Goal: Task Accomplishment & Management: Use online tool/utility

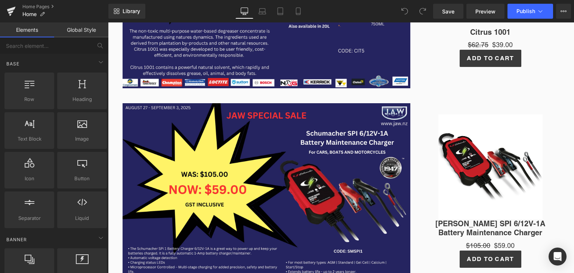
scroll to position [299, 0]
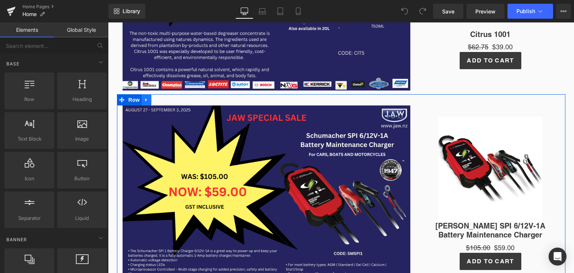
click at [144, 97] on icon at bounding box center [146, 100] width 5 height 6
click at [163, 98] on icon at bounding box center [165, 100] width 5 height 6
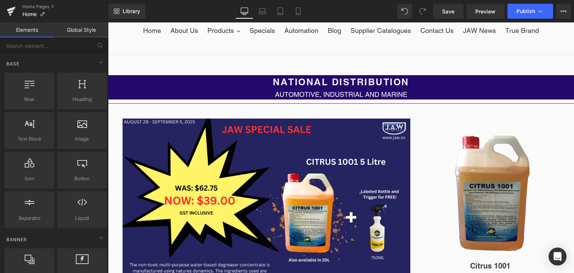
scroll to position [68, 0]
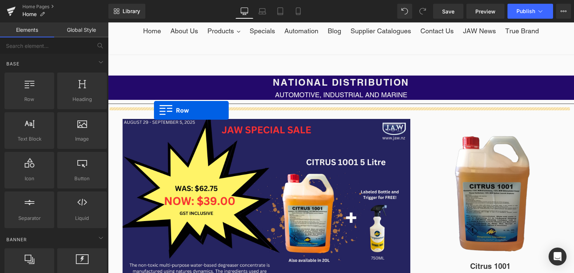
drag, startPoint x: 143, startPoint y: 114, endPoint x: 154, endPoint y: 110, distance: 11.8
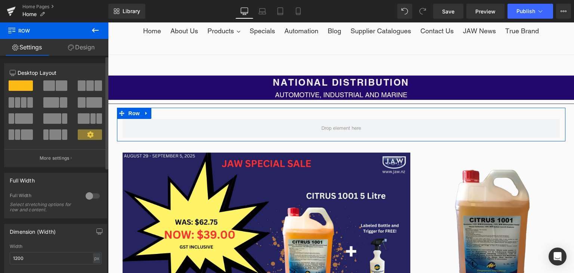
click at [52, 100] on span at bounding box center [51, 102] width 16 height 10
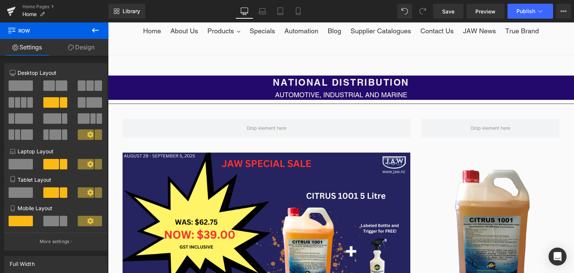
click at [95, 30] on icon at bounding box center [95, 30] width 7 height 4
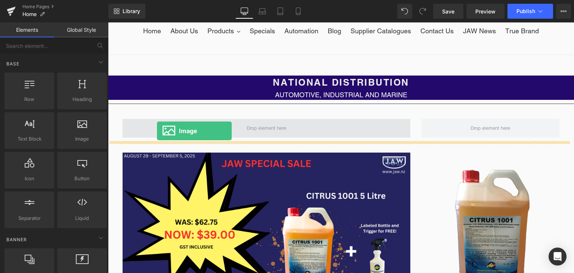
drag, startPoint x: 187, startPoint y: 161, endPoint x: 159, endPoint y: 129, distance: 43.1
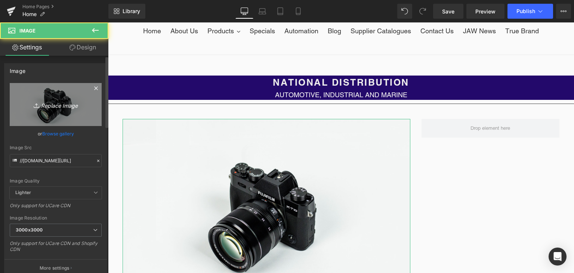
click at [64, 110] on link "Replace Image" at bounding box center [56, 104] width 92 height 43
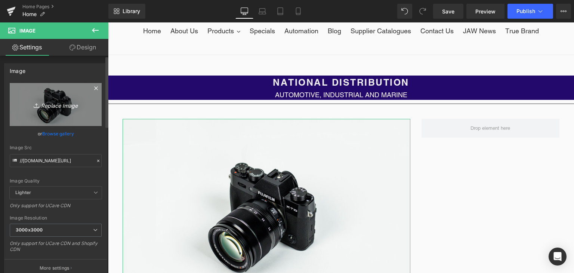
type input "C:\fakepath\JAW SPECIAL SALE (56).png"
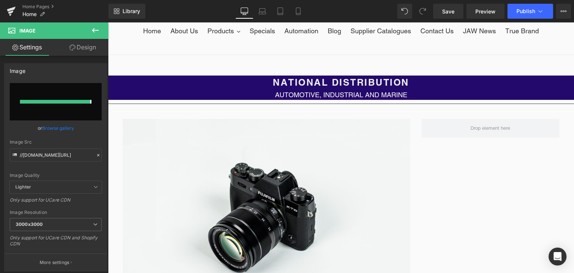
type input "[URL][DOMAIN_NAME]"
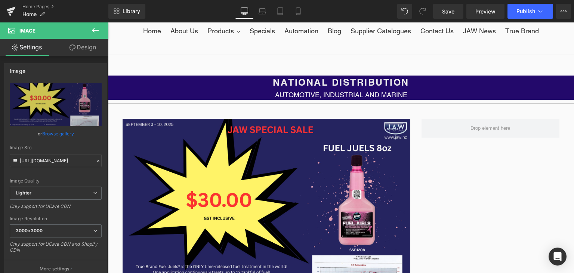
click at [94, 27] on icon at bounding box center [95, 30] width 9 height 9
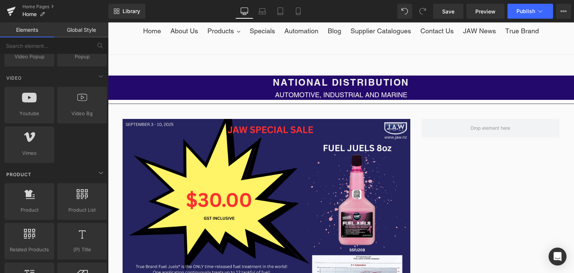
scroll to position [485, 0]
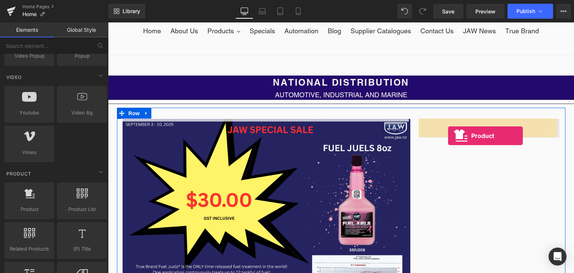
drag, startPoint x: 134, startPoint y: 226, endPoint x: 448, endPoint y: 135, distance: 326.2
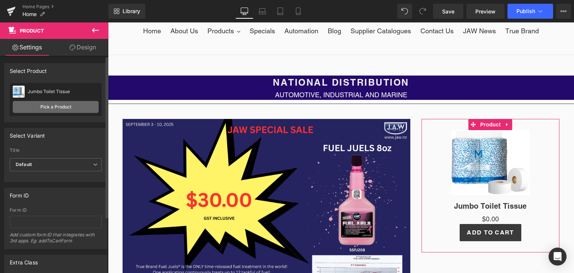
click at [65, 103] on link "Pick a Product" at bounding box center [56, 107] width 86 height 12
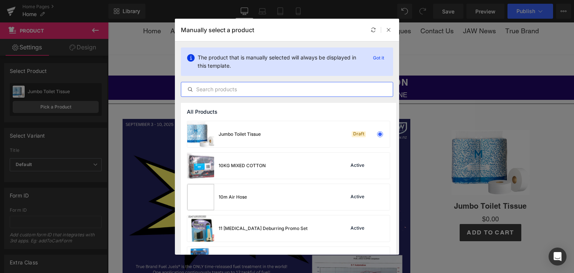
click at [219, 91] on input "text" at bounding box center [286, 89] width 211 height 9
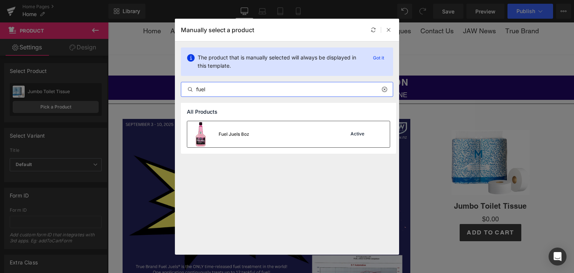
type input "fuel"
click at [242, 127] on div "Fuel Juels 8oz" at bounding box center [218, 134] width 62 height 26
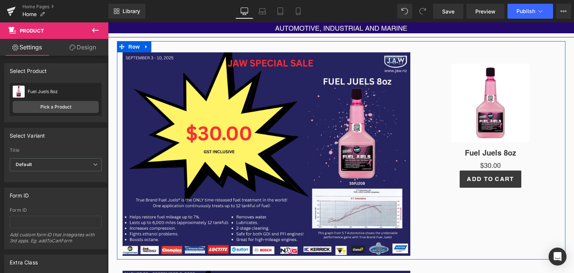
scroll to position [135, 0]
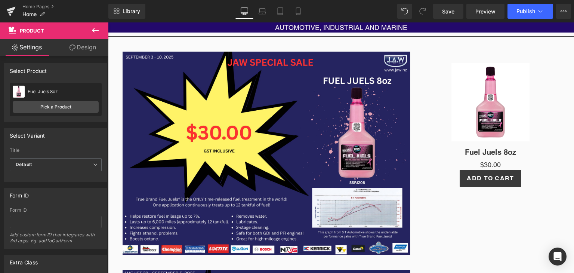
click at [98, 24] on button at bounding box center [95, 30] width 26 height 16
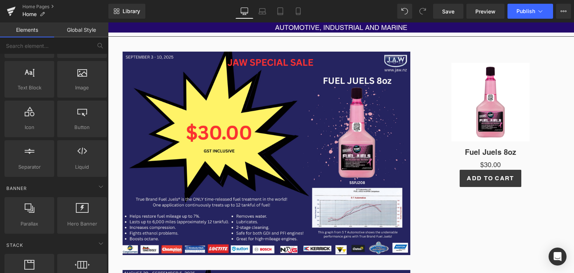
scroll to position [0, 0]
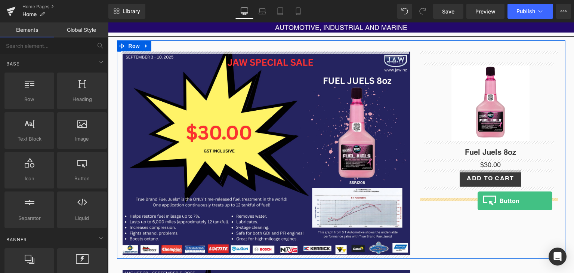
drag, startPoint x: 189, startPoint y: 190, endPoint x: 477, endPoint y: 201, distance: 288.9
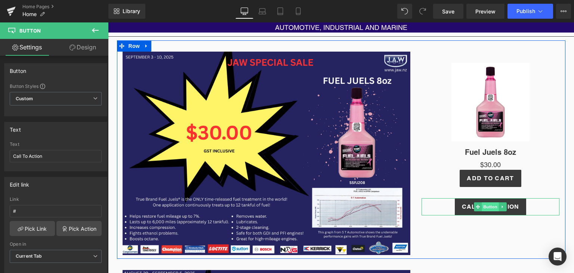
click at [490, 204] on span "Button" at bounding box center [490, 206] width 17 height 9
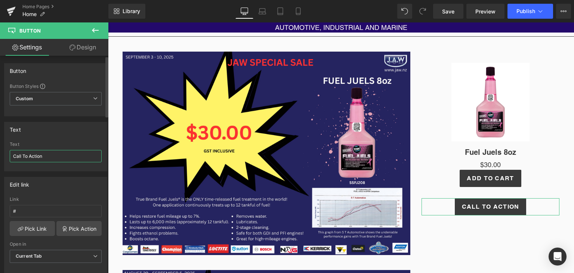
click at [80, 155] on input "Call To Action" at bounding box center [56, 156] width 92 height 12
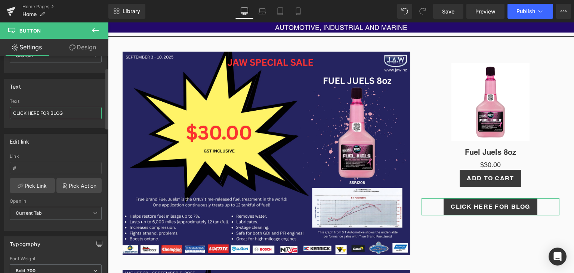
scroll to position [43, 0]
type input "CLICK HERE FOR BLOG"
click at [49, 167] on input "#" at bounding box center [56, 167] width 92 height 12
paste input "[URL][DOMAIN_NAME][PERSON_NAME]"
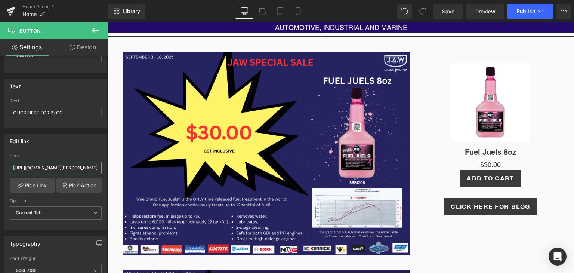
type input "[URL][DOMAIN_NAME][PERSON_NAME]"
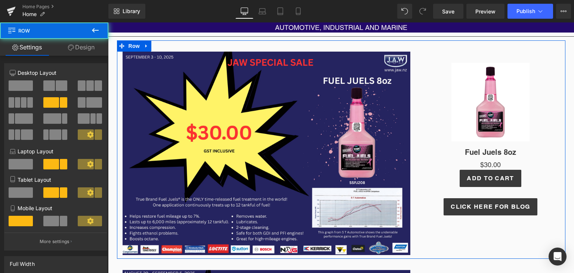
click at [452, 225] on div "Image Sale Off (P) Image Fuel Juels 8oz (P) Title $0 $30.00 (P) Price Add To Ca…" at bounding box center [341, 149] width 448 height 218
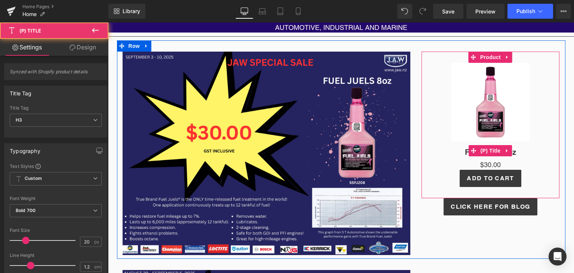
click at [457, 158] on h3 "Fuel Juels 8oz" at bounding box center [490, 150] width 131 height 19
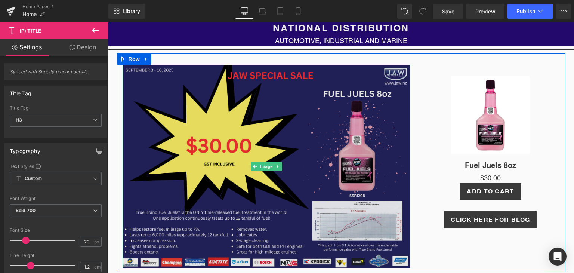
scroll to position [122, 0]
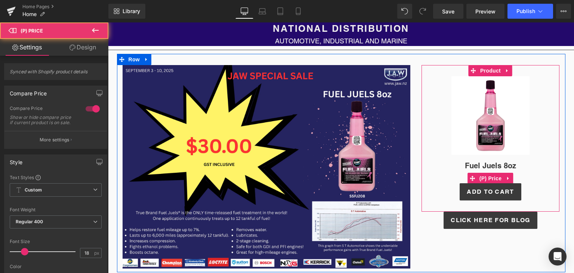
click at [434, 181] on div "$0 $30.00" at bounding box center [490, 178] width 131 height 10
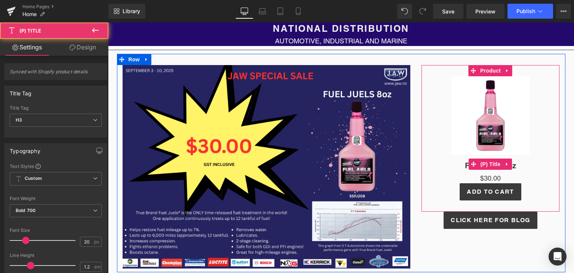
click at [437, 158] on h3 "Fuel Juels 8oz" at bounding box center [490, 164] width 131 height 19
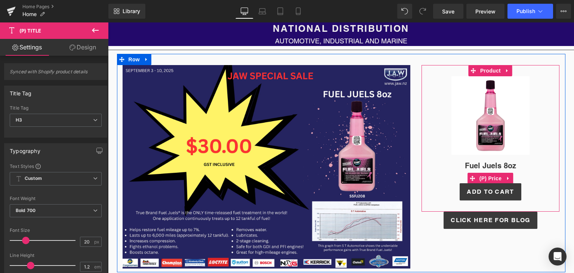
click at [439, 177] on div "$0 $30.00" at bounding box center [490, 178] width 131 height 10
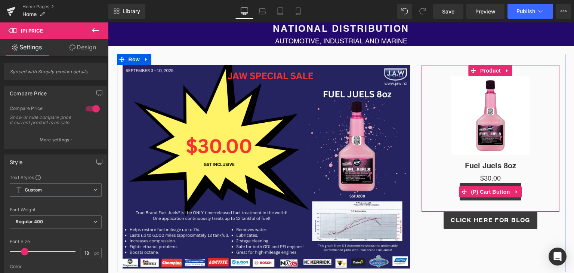
click at [432, 188] on div "Add To Cart" at bounding box center [490, 191] width 131 height 17
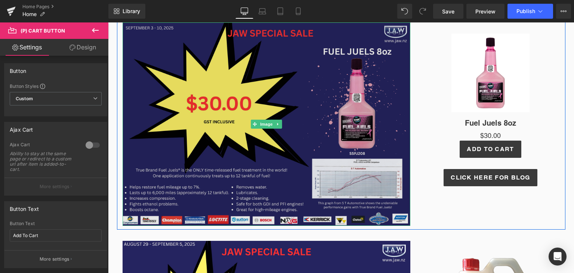
scroll to position [165, 0]
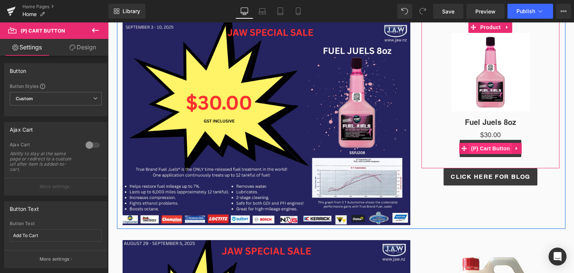
click at [483, 144] on span "(P) Cart Button" at bounding box center [490, 148] width 43 height 11
click at [469, 150] on span "(P) Cart Button" at bounding box center [490, 148] width 43 height 11
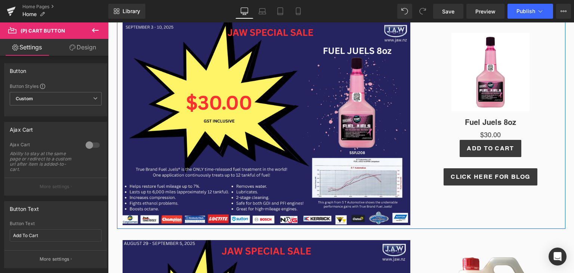
click at [444, 201] on div "Image Sale Off (P) Image Fuel Juels 8oz (P) Title $0 $30.00 (P) Price Add To Ca…" at bounding box center [341, 119] width 448 height 218
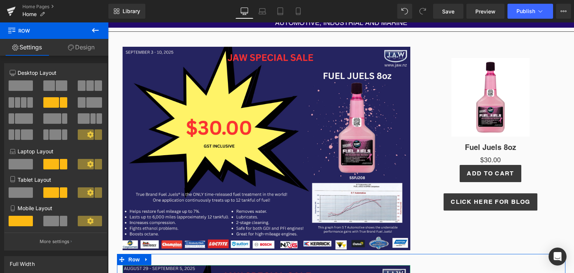
scroll to position [139, 0]
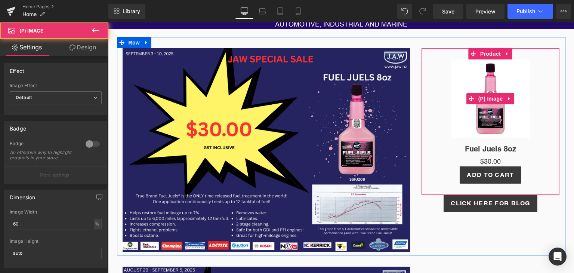
click at [502, 133] on img at bounding box center [490, 98] width 78 height 78
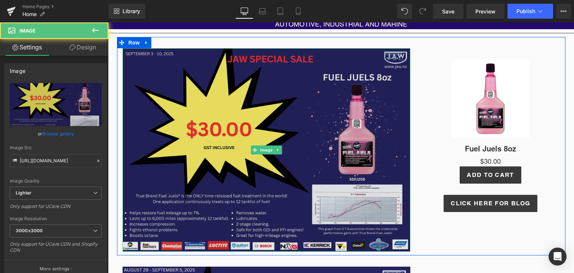
click at [366, 164] on img at bounding box center [266, 149] width 288 height 203
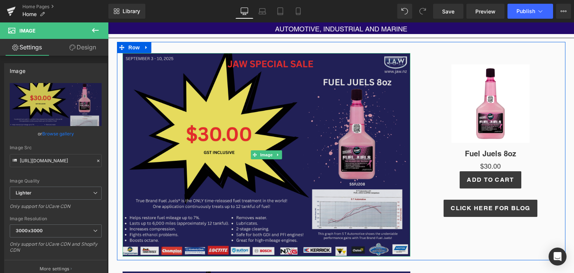
scroll to position [132, 0]
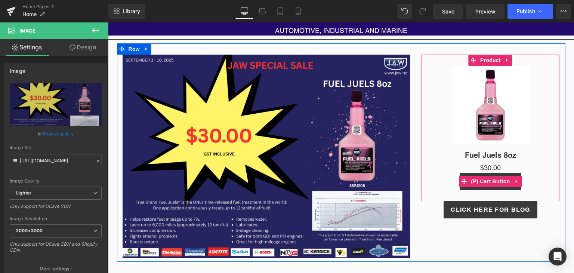
click at [433, 185] on div "Add To Cart" at bounding box center [490, 181] width 131 height 17
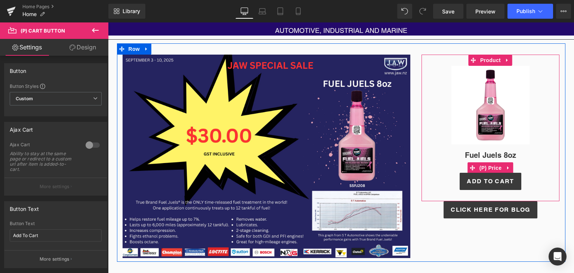
click at [435, 169] on div "$0 $30.00" at bounding box center [490, 167] width 131 height 10
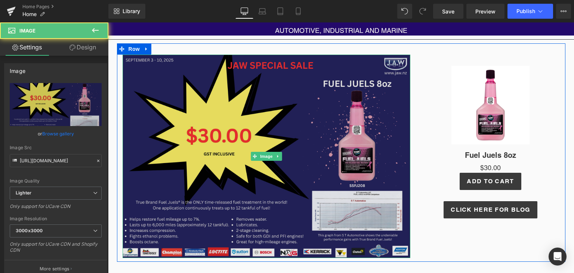
click at [155, 81] on img at bounding box center [266, 156] width 288 height 203
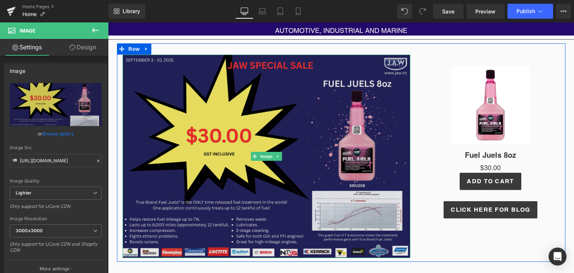
click at [199, 118] on img at bounding box center [266, 156] width 288 height 203
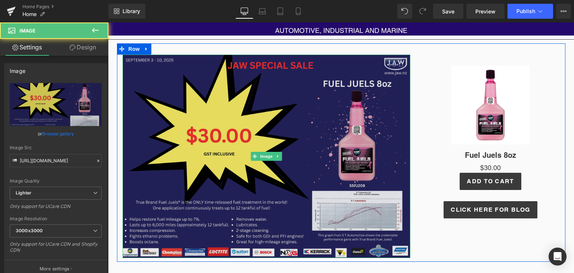
click at [224, 153] on img at bounding box center [266, 156] width 288 height 203
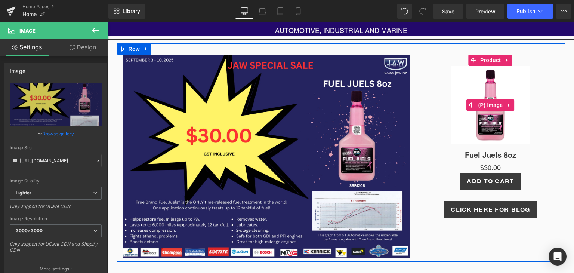
click at [466, 142] on img at bounding box center [490, 105] width 78 height 78
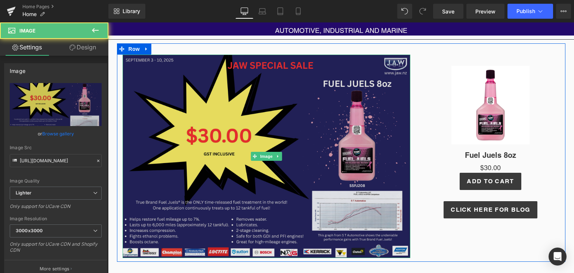
click at [189, 204] on img at bounding box center [266, 156] width 288 height 203
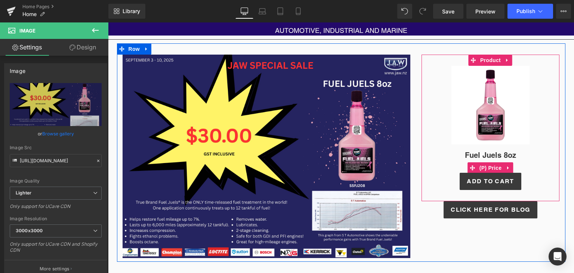
click at [462, 164] on div "$0 $30.00" at bounding box center [490, 167] width 131 height 10
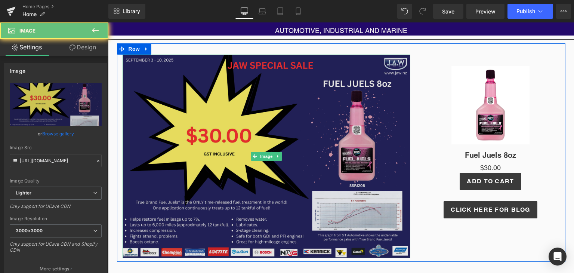
click at [361, 188] on img at bounding box center [266, 156] width 288 height 203
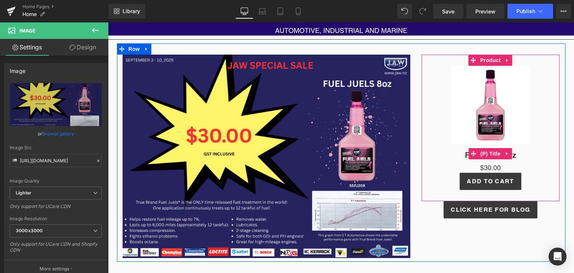
click at [459, 146] on h3 "Fuel Juels 8oz" at bounding box center [490, 153] width 131 height 19
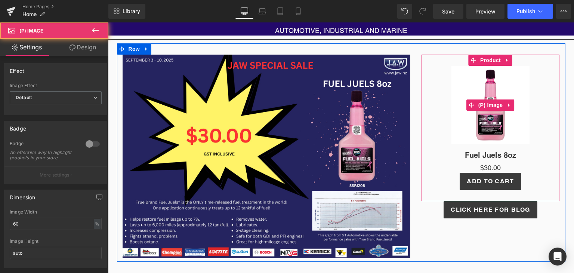
click at [441, 128] on div "Sale Off" at bounding box center [490, 105] width 131 height 78
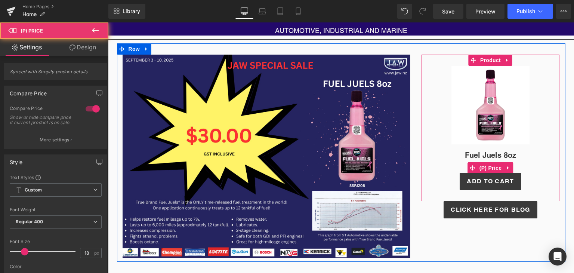
click at [441, 166] on div "$0 $30.00" at bounding box center [490, 167] width 131 height 10
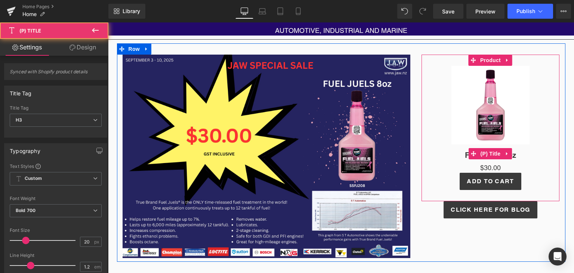
click at [433, 154] on h3 "Fuel Juels 8oz" at bounding box center [490, 153] width 131 height 19
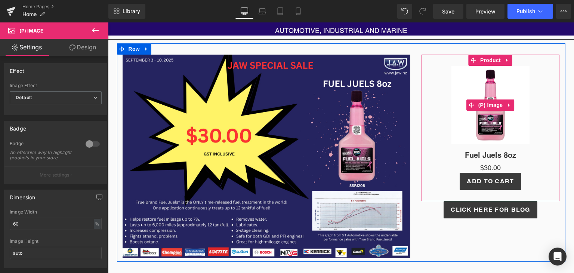
click at [481, 118] on img at bounding box center [490, 105] width 78 height 78
click at [485, 104] on span "(P) Image" at bounding box center [490, 104] width 28 height 11
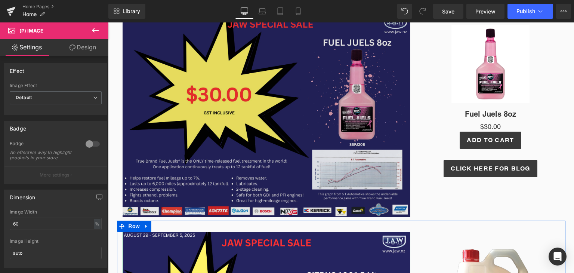
scroll to position [173, 0]
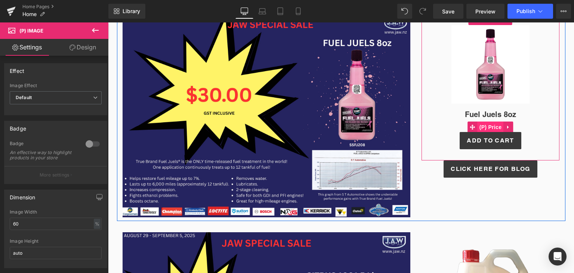
click at [477, 128] on span "(P) Price" at bounding box center [490, 126] width 26 height 11
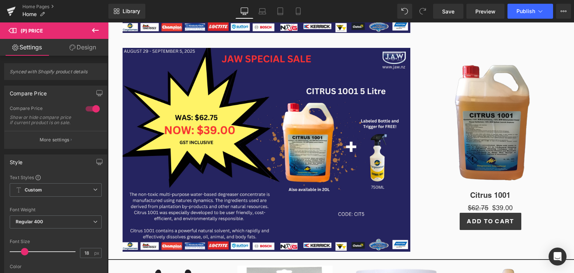
scroll to position [358, 0]
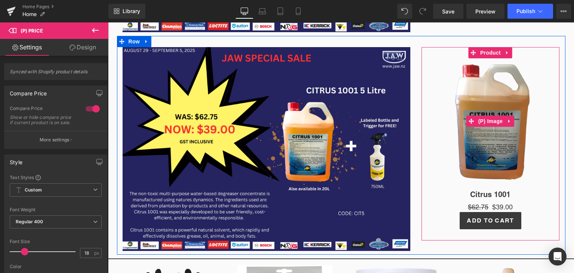
click at [454, 166] on img at bounding box center [490, 120] width 78 height 125
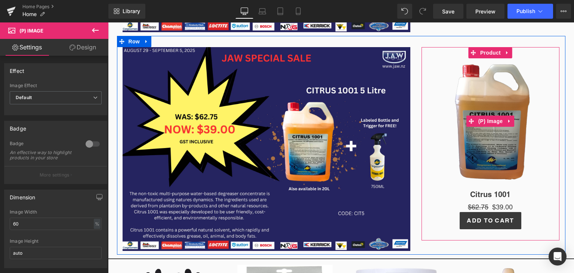
scroll to position [433, 0]
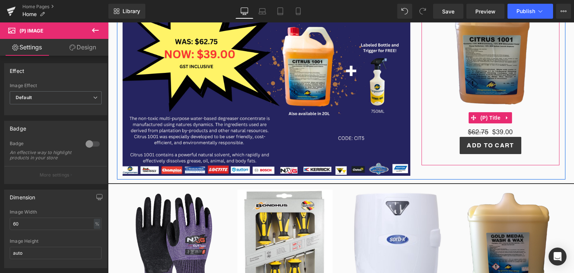
click at [462, 113] on h3 "Citrus 1001" at bounding box center [490, 117] width 131 height 19
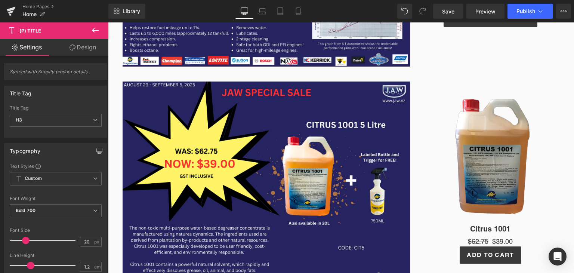
scroll to position [322, 0]
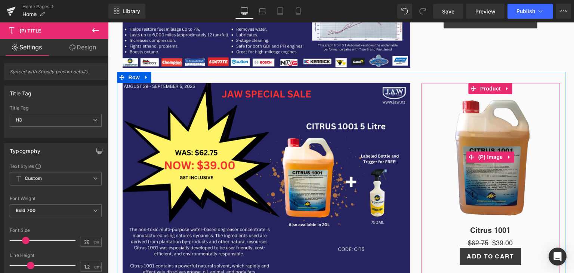
click at [427, 197] on link "Sale Off" at bounding box center [490, 156] width 131 height 125
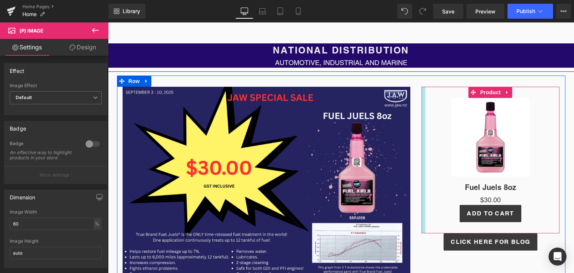
scroll to position [174, 0]
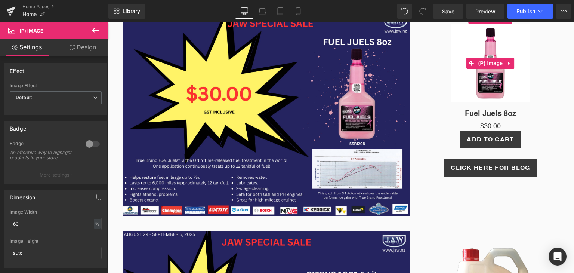
click at [485, 87] on img at bounding box center [490, 63] width 78 height 78
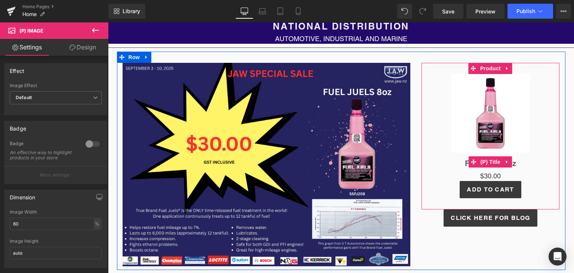
scroll to position [124, 0]
click at [488, 115] on span "(P) Image" at bounding box center [490, 113] width 28 height 11
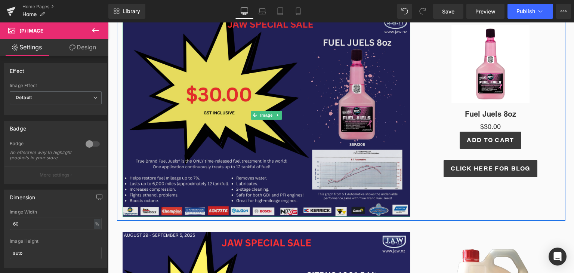
scroll to position [176, 0]
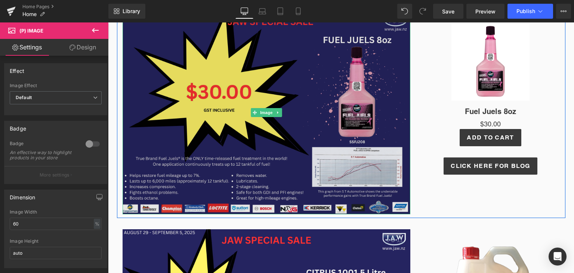
click at [294, 145] on img at bounding box center [266, 112] width 288 height 203
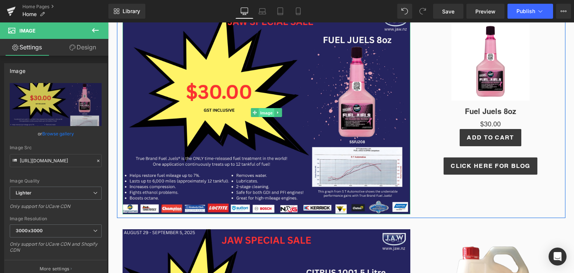
click at [263, 112] on span "Image" at bounding box center [266, 112] width 16 height 9
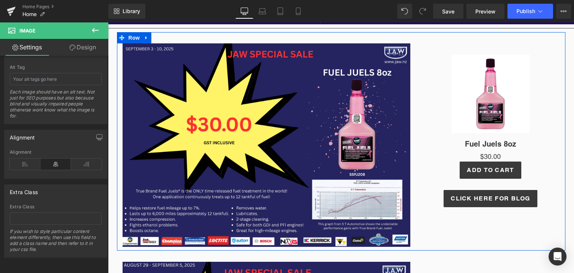
scroll to position [143, 0]
